Goal: Task Accomplishment & Management: Complete application form

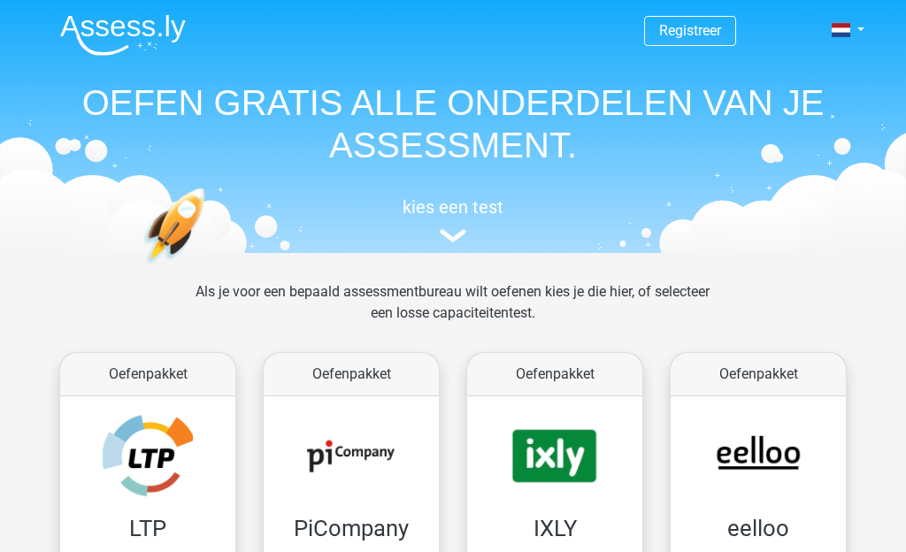
click at [715, 35] on link "Registreer" at bounding box center [690, 30] width 62 height 17
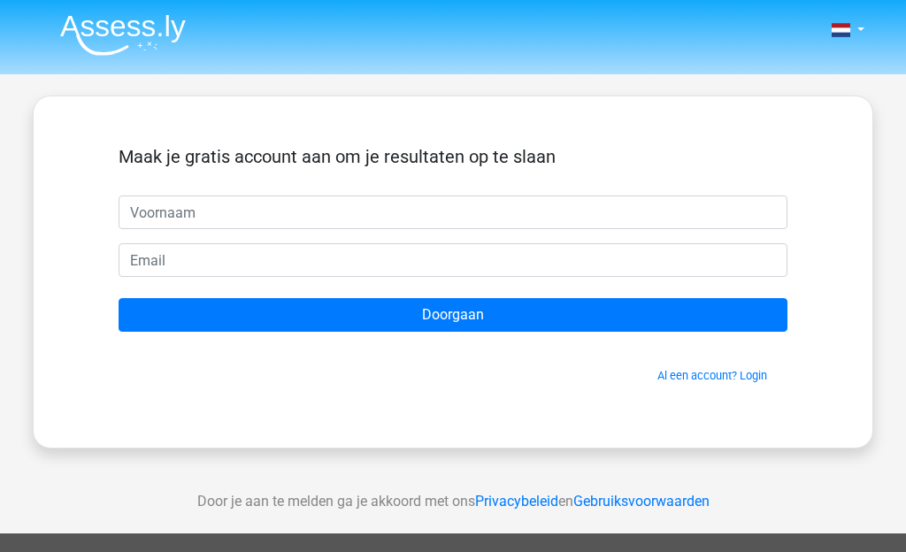
click at [613, 206] on input "text" at bounding box center [453, 213] width 669 height 34
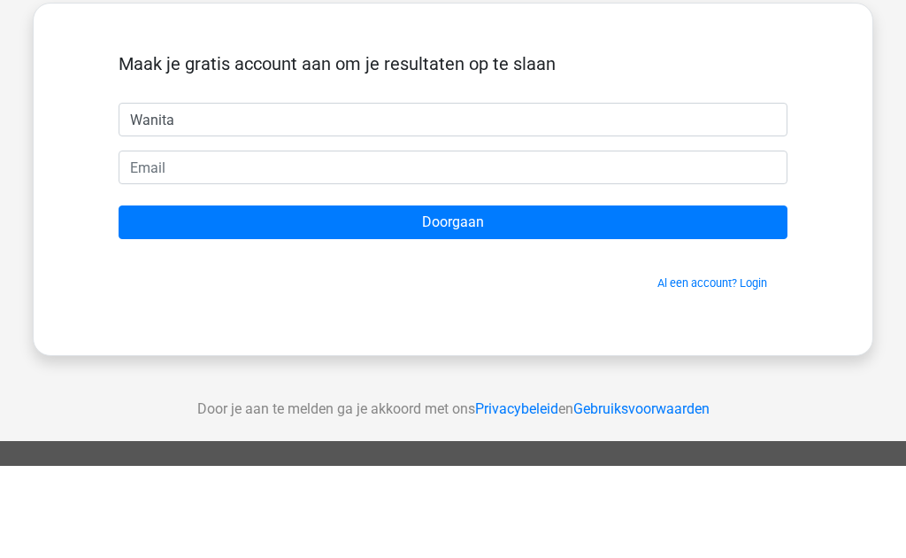
type input "Wanita"
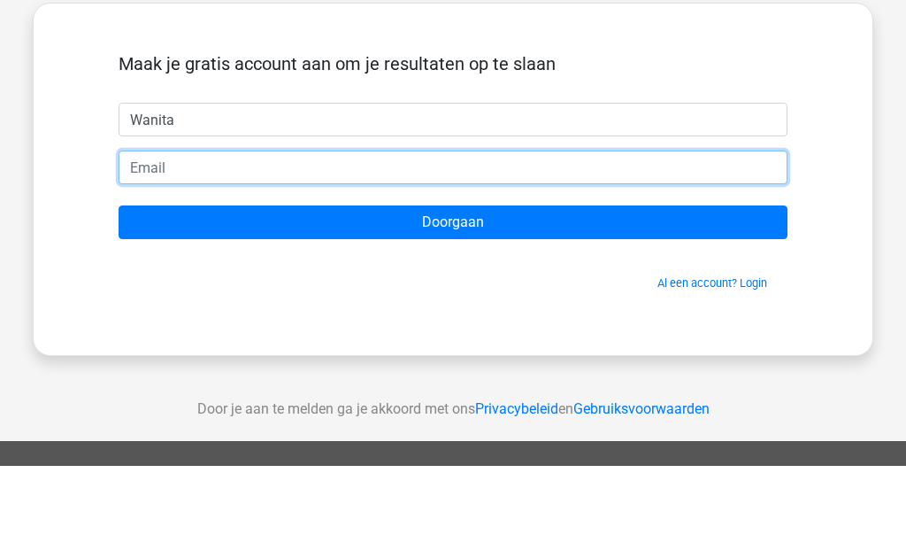
click at [571, 243] on input "email" at bounding box center [453, 260] width 669 height 34
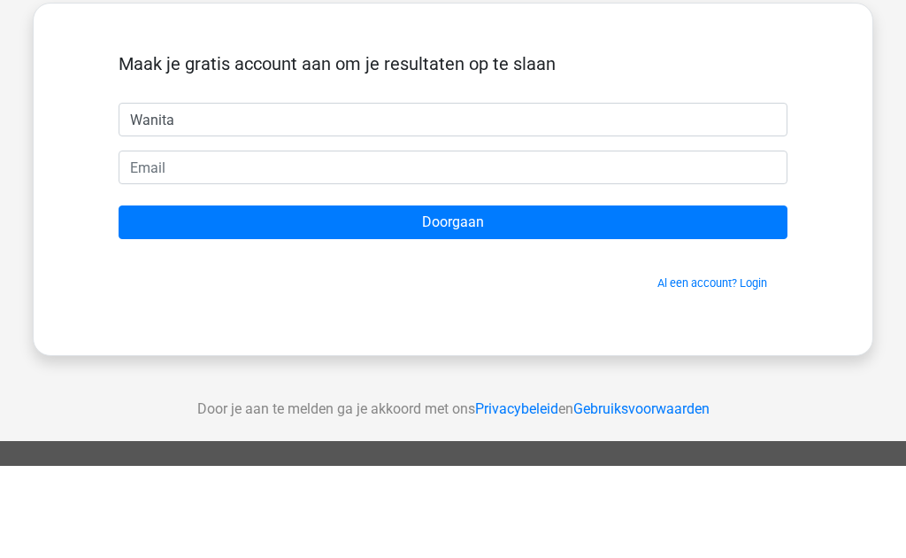
type input "wani12@live.nl"
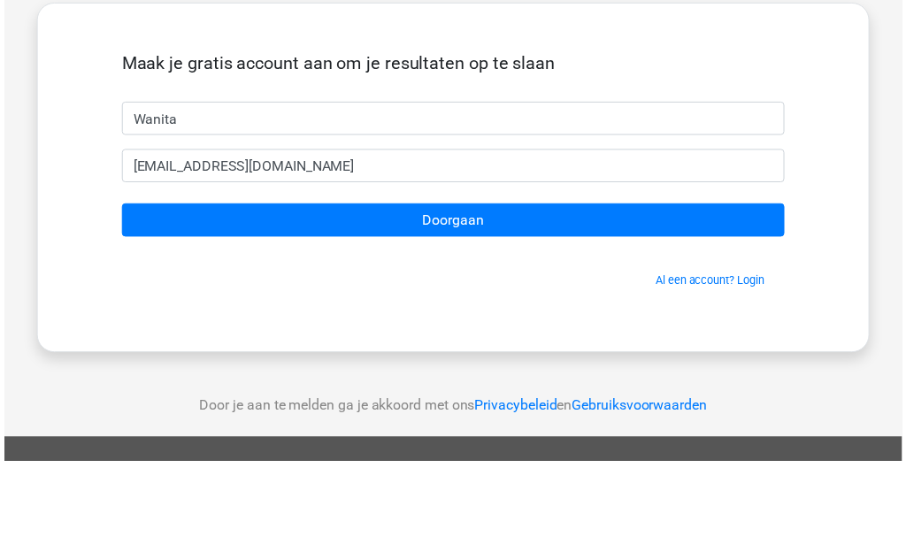
scroll to position [93, 0]
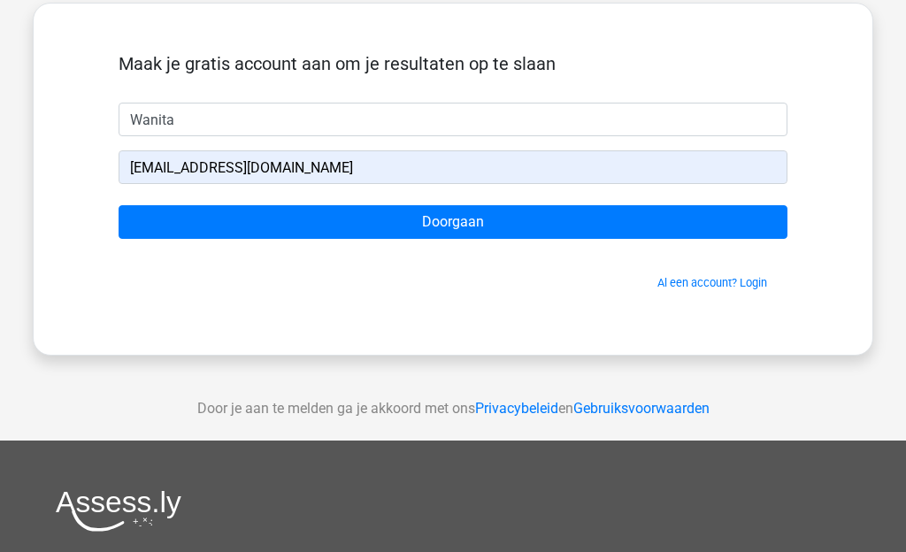
click at [704, 237] on input "Doorgaan" at bounding box center [453, 222] width 669 height 34
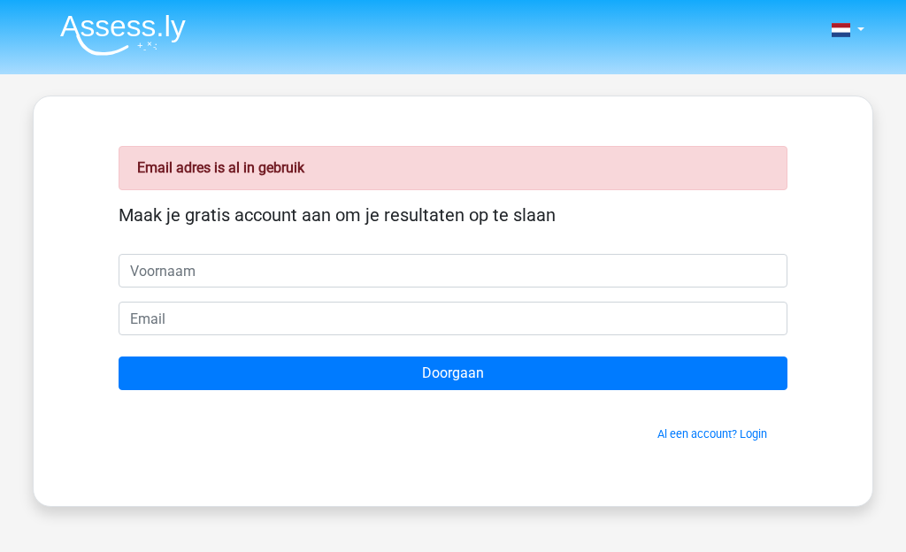
click at [850, 32] on span at bounding box center [841, 30] width 19 height 14
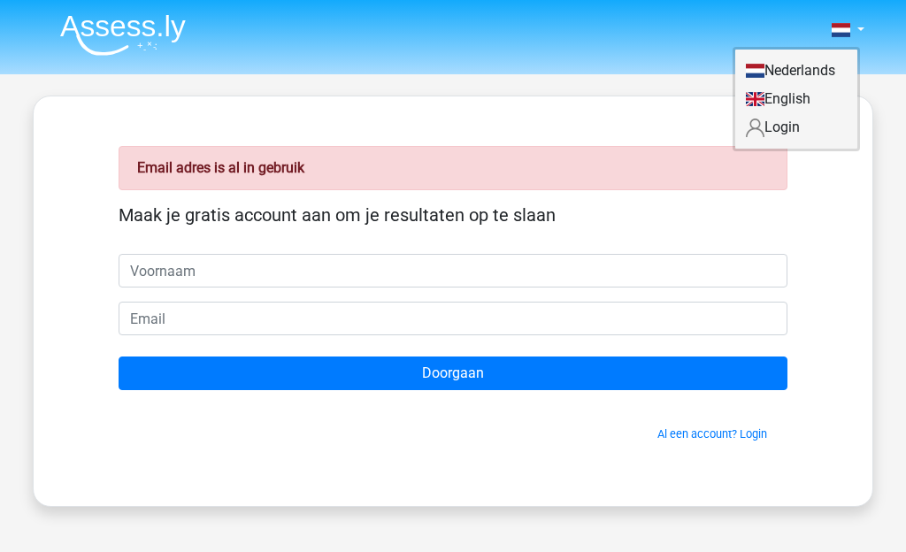
click at [798, 133] on link "Login" at bounding box center [796, 127] width 122 height 28
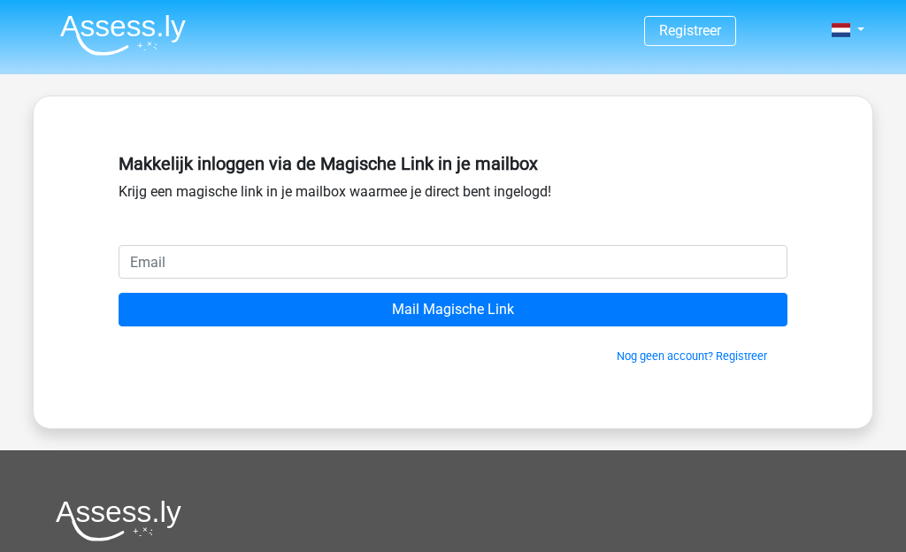
click at [595, 266] on input "email" at bounding box center [453, 262] width 669 height 34
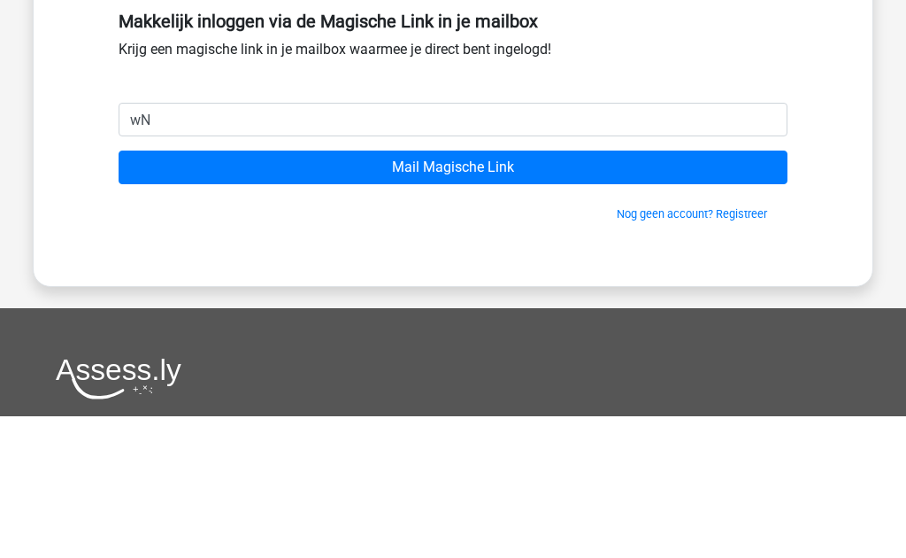
type input "w"
type input "a"
type input "[EMAIL_ADDRESS][DOMAIN_NAME]"
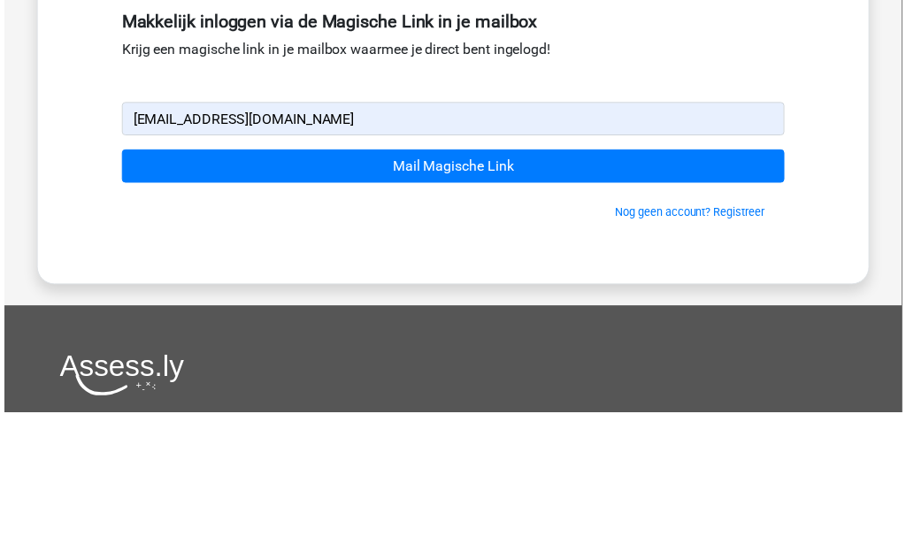
scroll to position [142, 0]
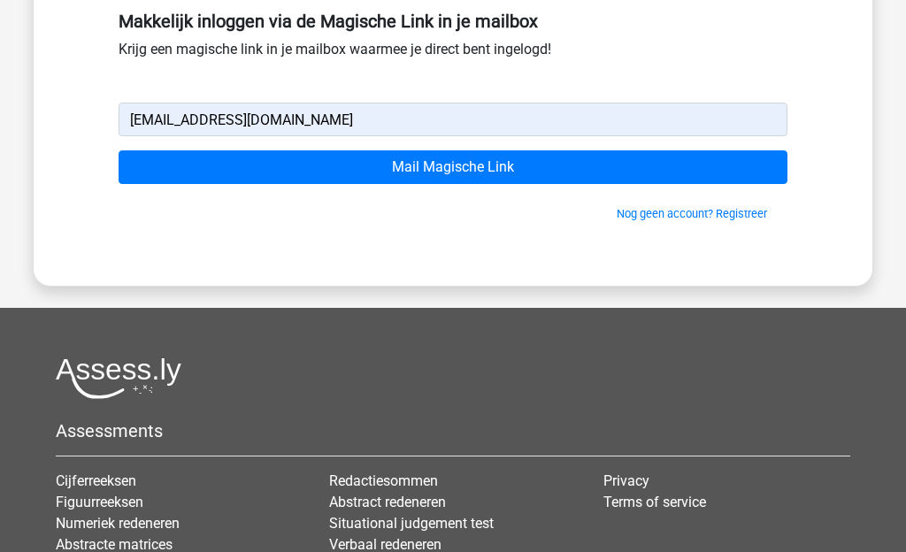
click at [702, 163] on input "Mail Magische Link" at bounding box center [453, 167] width 669 height 34
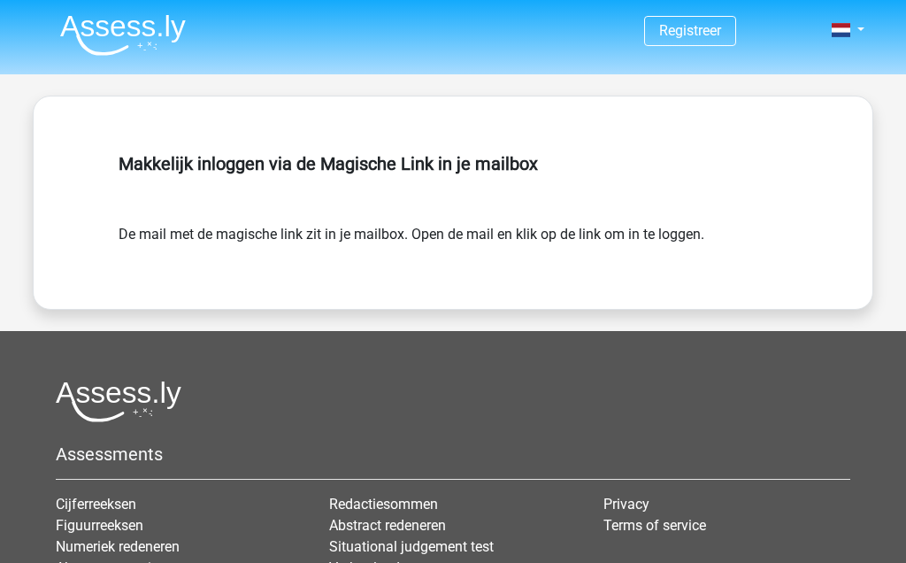
click at [541, 275] on div "Makkelijk inloggen via de Magische Link in je mailbox De mail met de magische l…" at bounding box center [453, 203] width 841 height 214
click at [143, 26] on img at bounding box center [123, 35] width 126 height 42
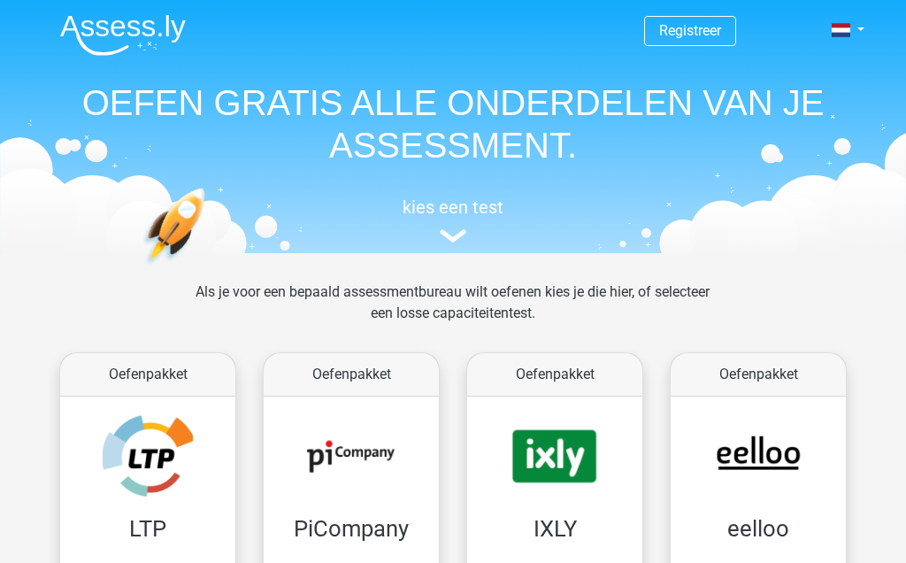
click at [719, 25] on link "Registreer" at bounding box center [690, 30] width 62 height 17
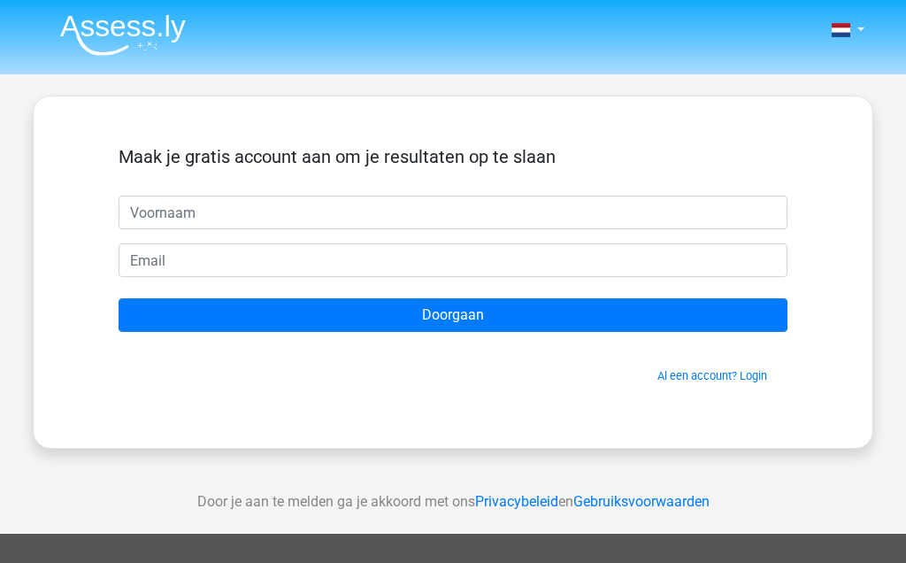
click at [851, 29] on span at bounding box center [841, 30] width 19 height 14
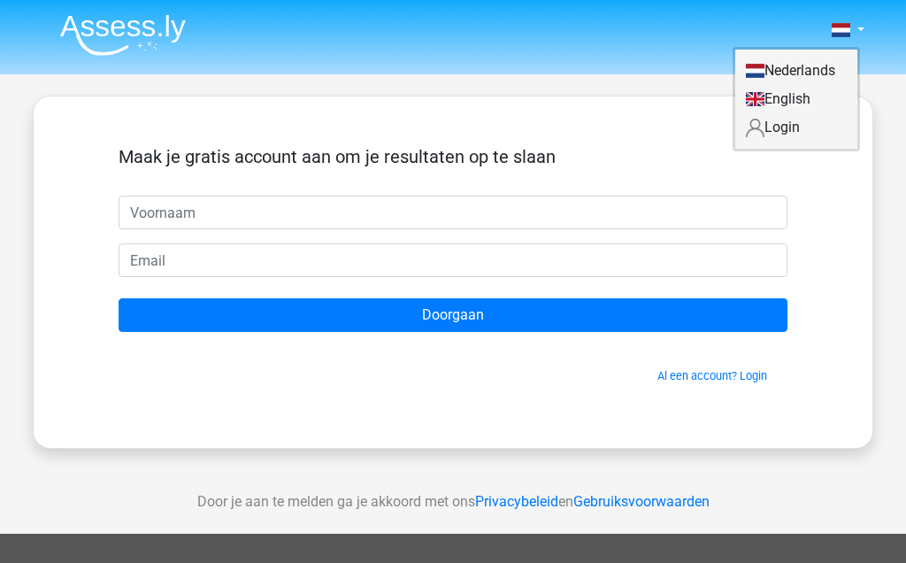
click at [796, 129] on link "Login" at bounding box center [796, 127] width 122 height 28
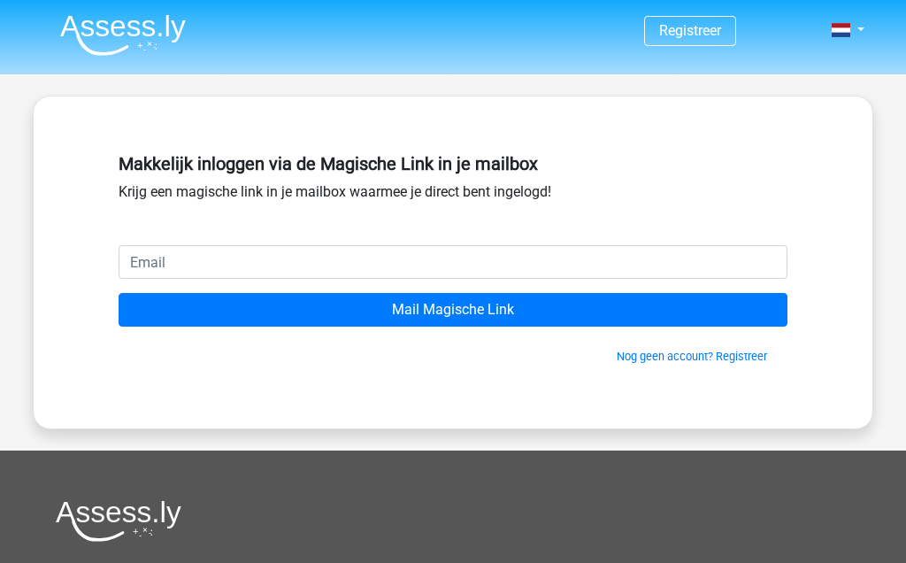
click at [569, 277] on input "email" at bounding box center [453, 262] width 669 height 34
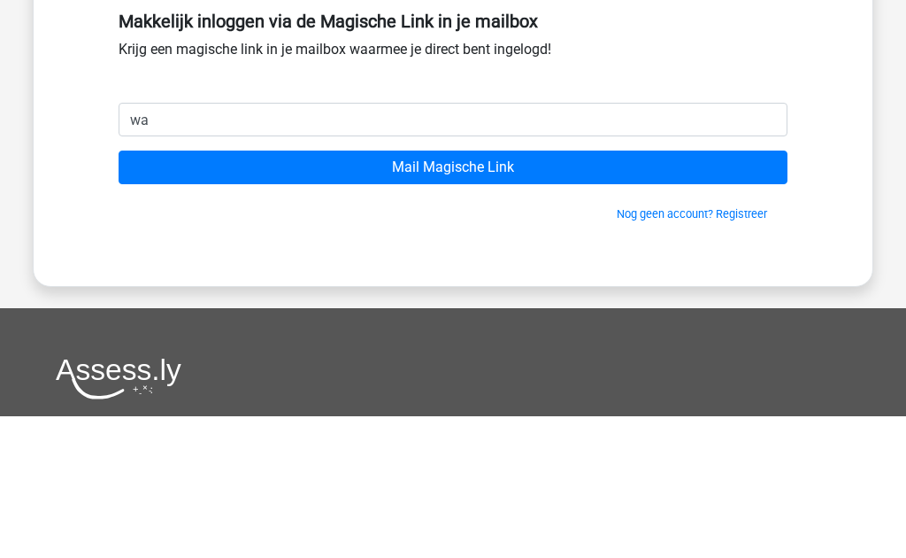
type input "wani12@live.nl"
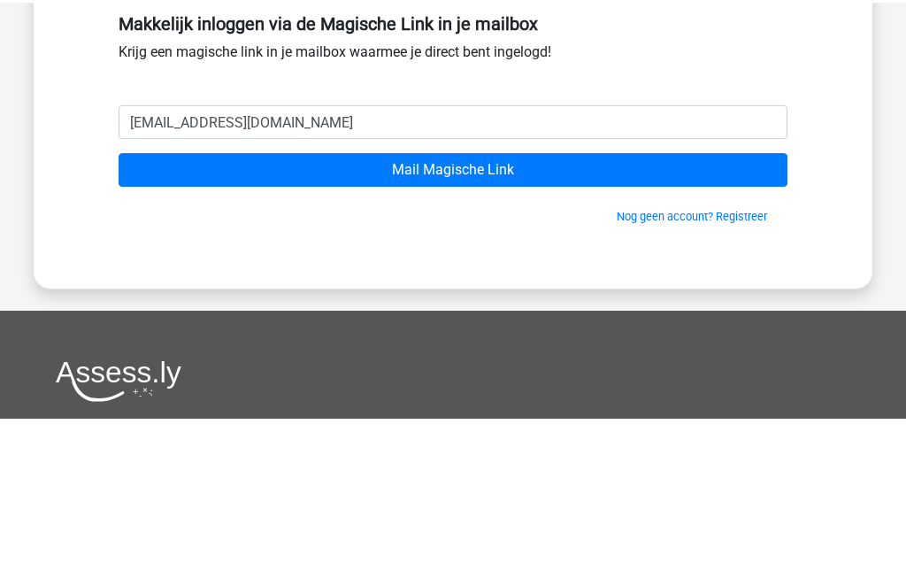
scroll to position [142, 0]
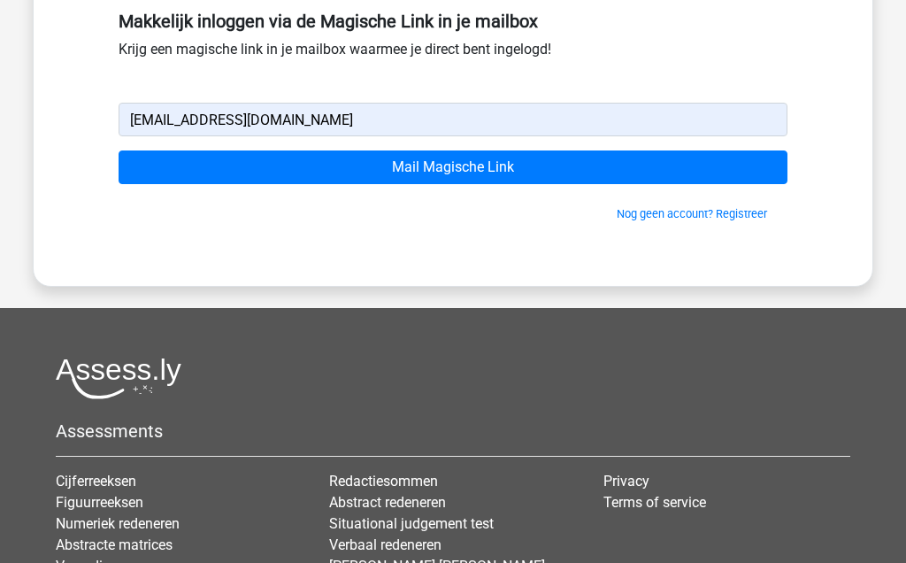
click at [573, 171] on input "Mail Magische Link" at bounding box center [453, 167] width 669 height 34
